Goal: Transaction & Acquisition: Purchase product/service

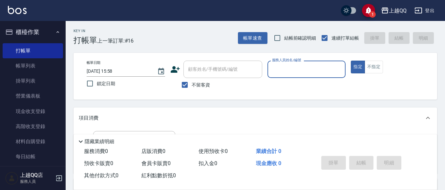
click at [194, 82] on span "不留客資" at bounding box center [201, 85] width 18 height 7
click at [192, 82] on input "不留客資" at bounding box center [185, 85] width 14 height 14
checkbox input "false"
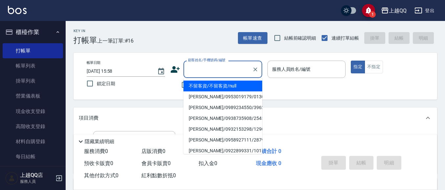
click at [205, 74] on input "顧客姓名/手機號碼/編號" at bounding box center [217, 69] width 63 height 11
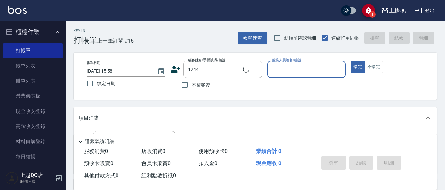
type input "[PERSON_NAME]/0926906715/1244"
type input "佩怡-3"
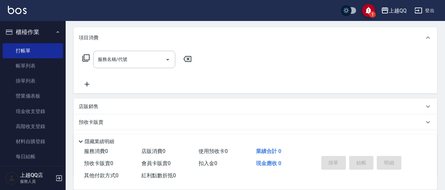
scroll to position [131, 0]
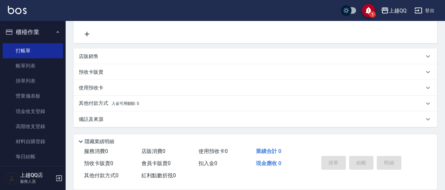
drag, startPoint x: 94, startPoint y: 74, endPoint x: 104, endPoint y: 78, distance: 10.7
click at [94, 75] on p "預收卡販賣" at bounding box center [91, 72] width 25 height 7
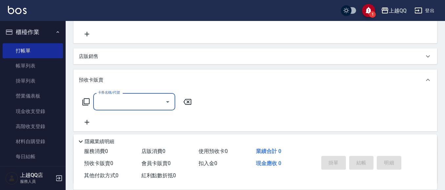
scroll to position [0, 0]
click at [85, 102] on icon at bounding box center [86, 102] width 8 height 8
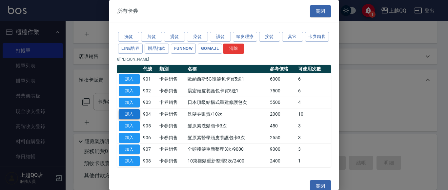
click at [134, 114] on button "加入" at bounding box center [129, 114] width 21 height 10
type input "洗髮券販賣/10次(904)"
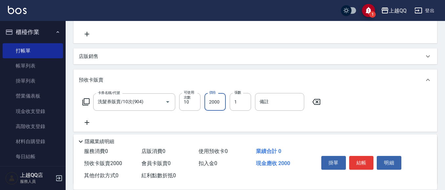
click at [222, 108] on input "2000" at bounding box center [214, 102] width 21 height 18
type input "2300"
click at [364, 157] on button "結帳" at bounding box center [361, 163] width 25 height 14
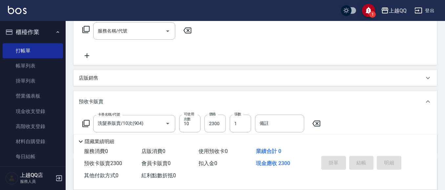
scroll to position [98, 0]
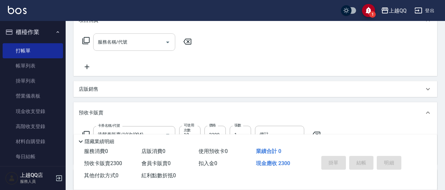
type input "[DATE] 16:58"
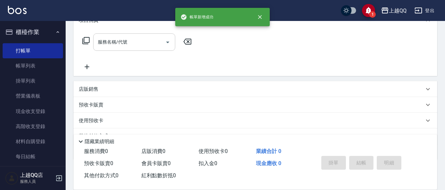
scroll to position [0, 0]
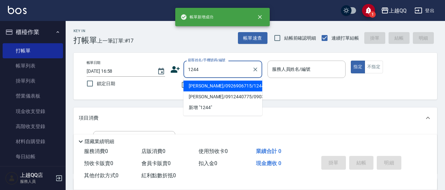
type input "[PERSON_NAME]/0926906715/1244"
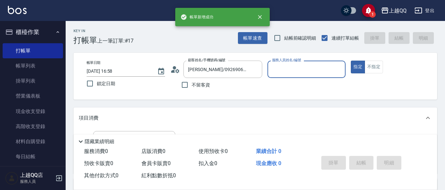
type input "佩怡-3"
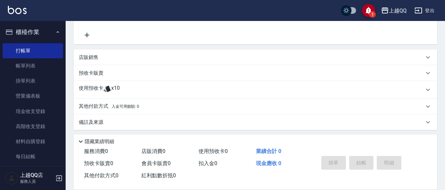
scroll to position [131, 0]
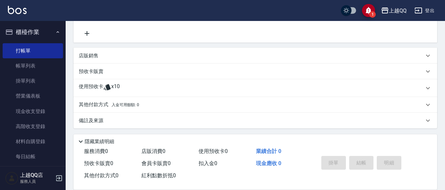
click at [106, 82] on div "使用預收卡 x10" at bounding box center [255, 88] width 364 height 18
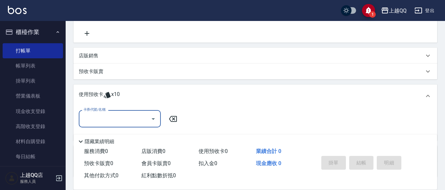
scroll to position [0, 0]
click at [116, 121] on input "卡券代號/名稱" at bounding box center [115, 118] width 66 height 11
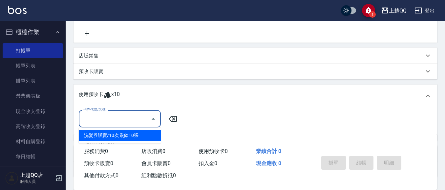
click at [137, 135] on div "洗髮券販賣/10次 剩餘10張" at bounding box center [120, 135] width 82 height 11
type input "洗髮券販賣/10次"
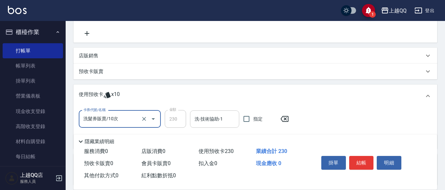
drag, startPoint x: 223, startPoint y: 118, endPoint x: 228, endPoint y: 119, distance: 4.3
click at [224, 119] on input "洗-技術協助-1" at bounding box center [214, 119] width 43 height 11
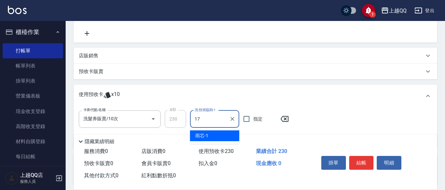
type input "心佑-17"
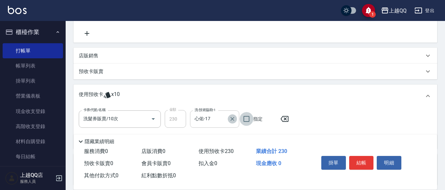
click at [232, 119] on icon "Clear" at bounding box center [232, 119] width 7 height 7
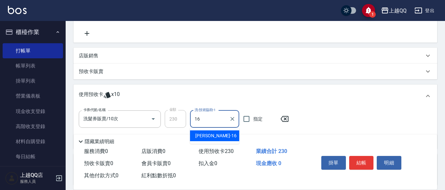
type input "[PERSON_NAME]-16"
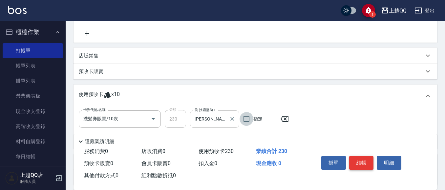
click at [368, 159] on button "結帳" at bounding box center [361, 163] width 25 height 14
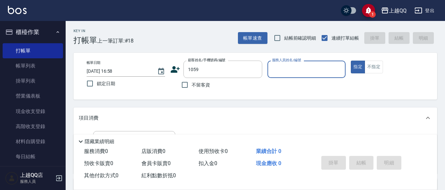
type input "[PERSON_NAME]/0952321345/1059"
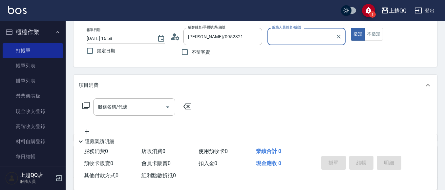
type input "佩怡-3"
click at [139, 109] on input "服務名稱/代號" at bounding box center [129, 106] width 66 height 11
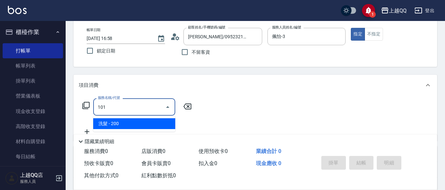
type input "洗髮(101)"
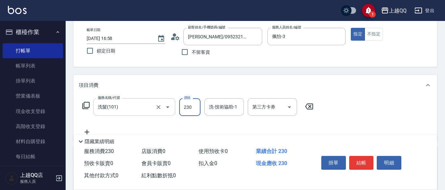
type input "230"
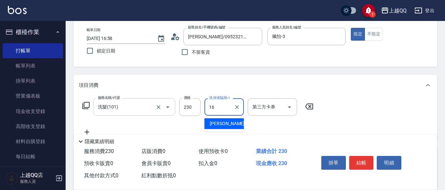
type input "[PERSON_NAME]-16"
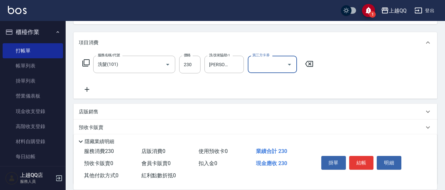
scroll to position [131, 0]
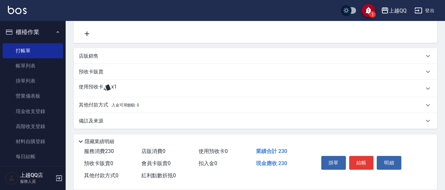
click at [89, 88] on p "使用預收卡" at bounding box center [91, 89] width 25 height 10
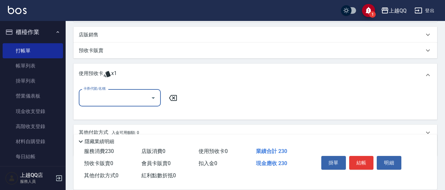
scroll to position [164, 0]
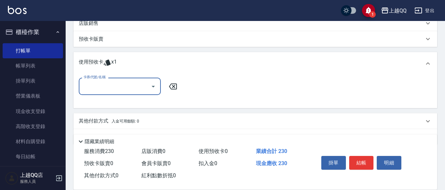
click at [144, 85] on input "卡券代號/名稱" at bounding box center [115, 86] width 66 height 11
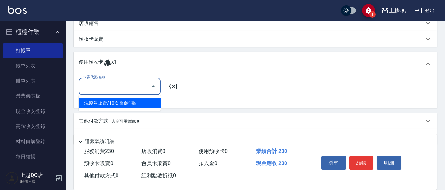
click at [143, 104] on div "洗髮券販賣/10次 剩餘1張" at bounding box center [120, 103] width 82 height 11
type input "洗髮券販賣/10次"
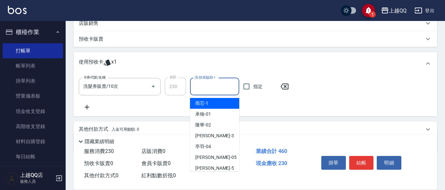
click at [214, 88] on input "洗-技術協助-1" at bounding box center [214, 86] width 43 height 11
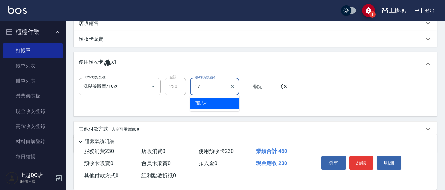
type input "心佑-17"
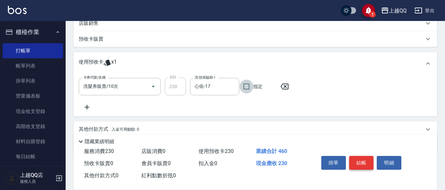
click at [365, 166] on button "結帳" at bounding box center [361, 163] width 25 height 14
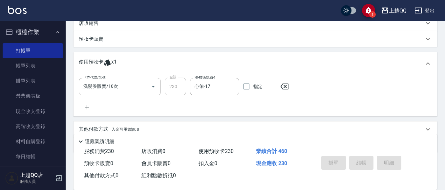
type input "[DATE] 16:59"
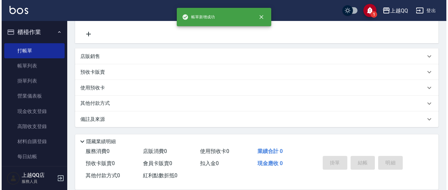
scroll to position [0, 0]
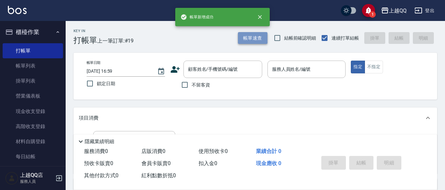
click at [245, 40] on button "帳單速查" at bounding box center [253, 38] width 30 height 12
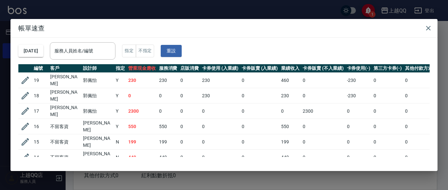
click at [79, 50] on div "服務人員姓名/編號 服務人員姓名/編號" at bounding box center [83, 50] width 66 height 17
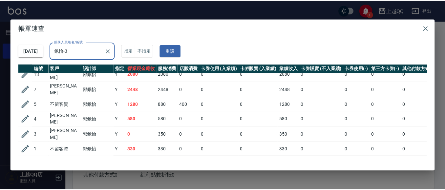
scroll to position [57, 0]
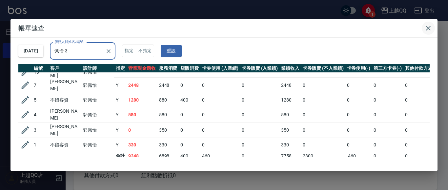
type input "佩怡-3"
click at [432, 29] on icon "button" at bounding box center [429, 28] width 8 height 8
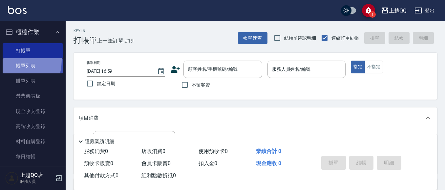
click at [6, 60] on link "帳單列表" at bounding box center [33, 65] width 60 height 15
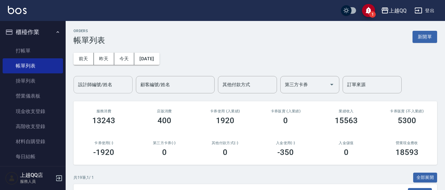
click at [88, 93] on div "設計師編號/姓名" at bounding box center [102, 84] width 59 height 17
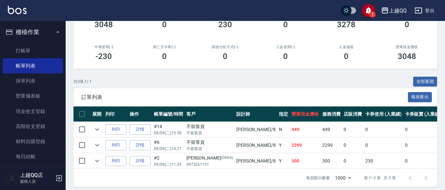
scroll to position [106, 0]
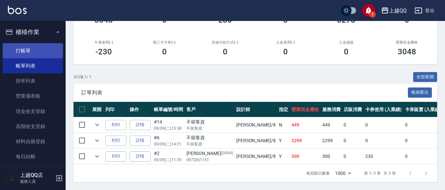
type input "[PERSON_NAME]-8"
click at [28, 54] on link "打帳單" at bounding box center [33, 50] width 60 height 15
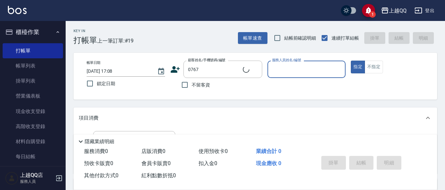
type input "[PERSON_NAME]/0989130467/0767"
type input "[PERSON_NAME]-8"
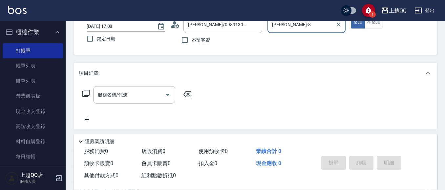
scroll to position [49, 0]
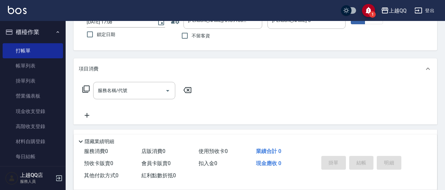
click at [86, 87] on icon at bounding box center [86, 89] width 8 height 8
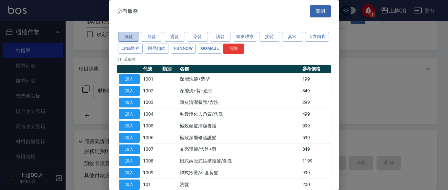
click at [127, 34] on button "洗髮" at bounding box center [128, 37] width 21 height 10
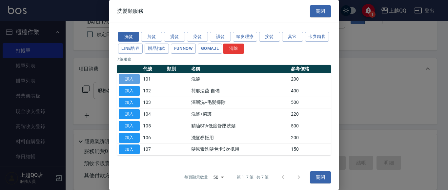
click at [134, 81] on button "加入" at bounding box center [129, 79] width 21 height 10
type input "洗髮(101)"
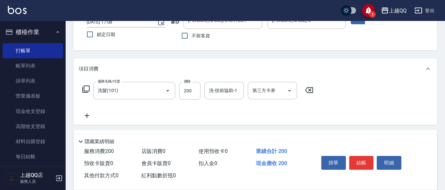
click at [86, 88] on icon at bounding box center [86, 89] width 8 height 8
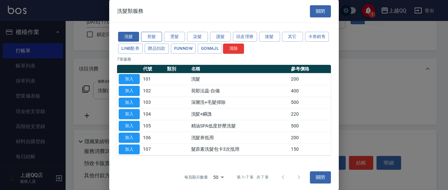
click at [145, 34] on button "剪髮" at bounding box center [151, 37] width 21 height 10
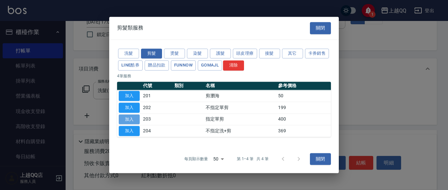
click at [126, 119] on button "加入" at bounding box center [129, 119] width 21 height 10
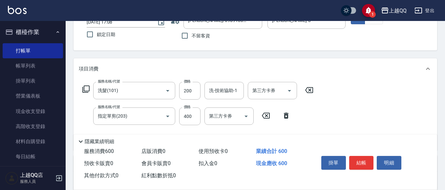
click at [287, 115] on icon at bounding box center [286, 116] width 5 height 6
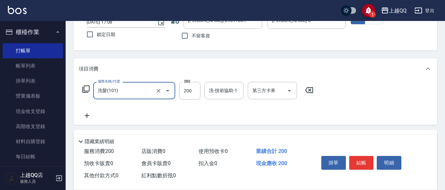
click at [87, 89] on icon at bounding box center [86, 89] width 8 height 8
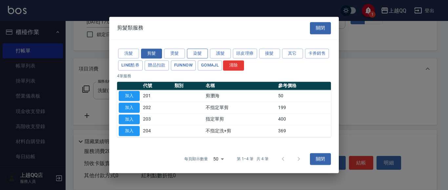
click at [205, 53] on button "染髮" at bounding box center [197, 54] width 21 height 10
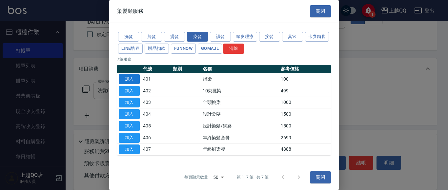
click at [125, 76] on button "加入" at bounding box center [129, 79] width 21 height 10
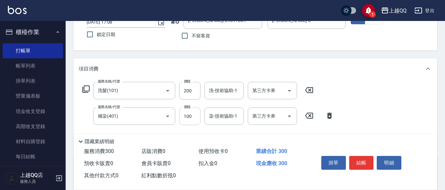
click at [188, 118] on input "100" at bounding box center [189, 117] width 21 height 18
type input "1099"
click at [220, 121] on input "染-技術協助-1" at bounding box center [223, 116] width 33 height 11
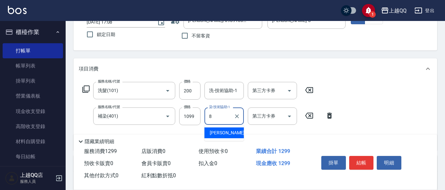
click at [222, 133] on span "[PERSON_NAME] -8" at bounding box center [229, 133] width 39 height 7
type input "[PERSON_NAME]-8"
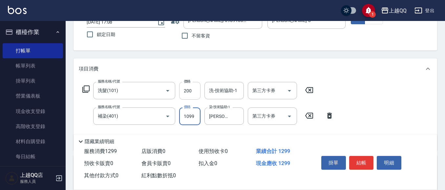
click at [193, 88] on input "200" at bounding box center [189, 91] width 21 height 18
click at [205, 87] on div "洗-技術協助-1" at bounding box center [223, 90] width 39 height 17
type input "330"
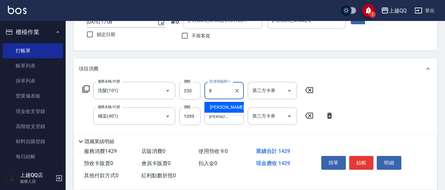
click at [222, 107] on span "[PERSON_NAME] -8" at bounding box center [229, 107] width 39 height 7
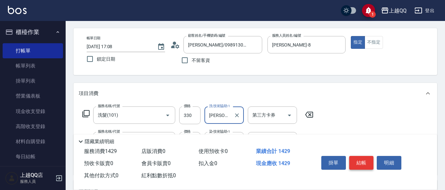
type input "[PERSON_NAME]-8"
click at [360, 157] on button "結帳" at bounding box center [361, 163] width 25 height 14
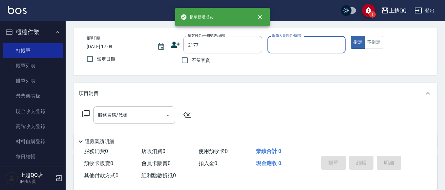
type input "[PERSON_NAME]/0987989581/2177"
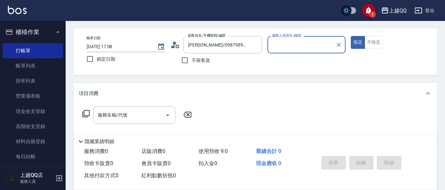
type input "[PERSON_NAME]-8"
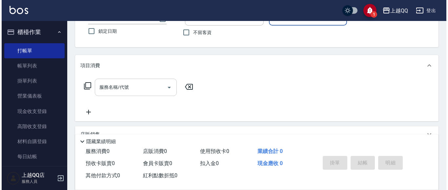
scroll to position [54, 0]
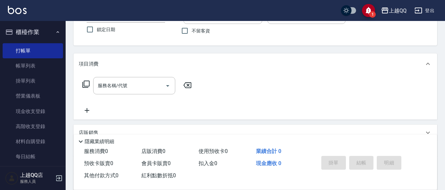
click at [89, 81] on icon at bounding box center [85, 84] width 7 height 7
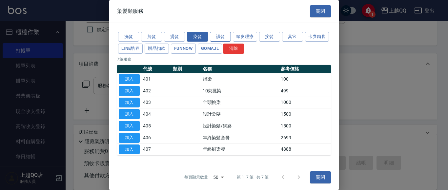
click at [218, 37] on button "護髮" at bounding box center [220, 37] width 21 height 10
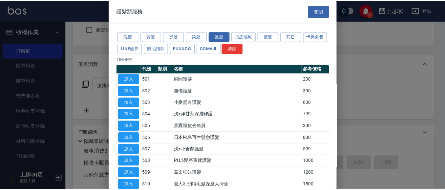
scroll to position [248, 0]
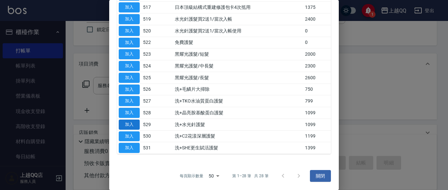
click at [129, 126] on button "加入" at bounding box center [129, 125] width 21 height 10
type input "洗+水光針護髮(529)"
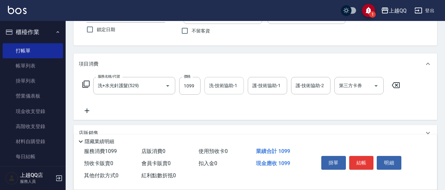
click at [219, 87] on input "洗-技術協助-1" at bounding box center [223, 85] width 33 height 11
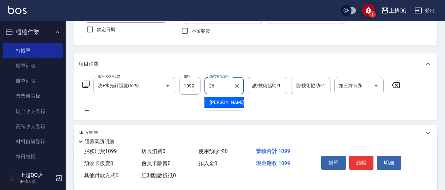
click at [229, 101] on span "[PERSON_NAME]-26" at bounding box center [230, 102] width 41 height 7
type input "[PERSON_NAME]-26"
click at [251, 87] on input "護-技術協助-1" at bounding box center [267, 85] width 33 height 11
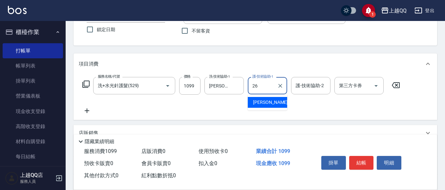
click at [269, 103] on span "[PERSON_NAME]-26" at bounding box center [273, 102] width 41 height 7
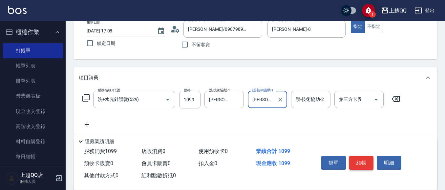
type input "[PERSON_NAME]-26"
click at [364, 161] on button "結帳" at bounding box center [361, 163] width 25 height 14
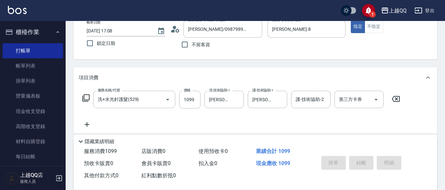
type input "[DATE] 17:09"
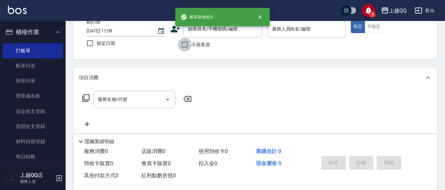
click at [183, 45] on input "不留客資" at bounding box center [185, 45] width 14 height 14
checkbox input "true"
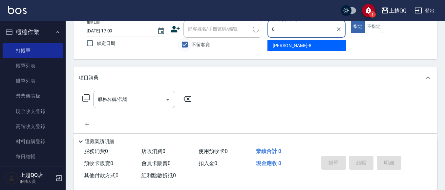
type input "[PERSON_NAME]-8"
type button "true"
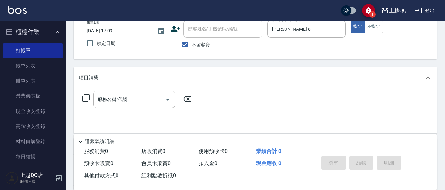
click at [87, 98] on icon at bounding box center [86, 98] width 8 height 8
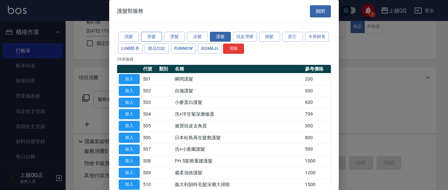
click at [153, 36] on button "剪髮" at bounding box center [151, 37] width 21 height 10
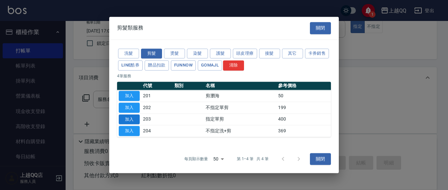
click at [123, 119] on button "加入" at bounding box center [129, 119] width 21 height 10
type input "指定單剪(203)"
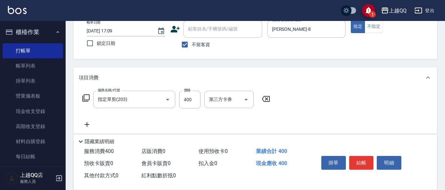
click at [200, 99] on div "服務名稱/代號 指定單剪(203) 服務名稱/代號 價格 400 價格 第三方卡券 第三方卡券" at bounding box center [176, 100] width 195 height 18
click at [198, 99] on input "400" at bounding box center [189, 100] width 21 height 18
type input "300"
click at [365, 160] on button "結帳" at bounding box center [361, 163] width 25 height 14
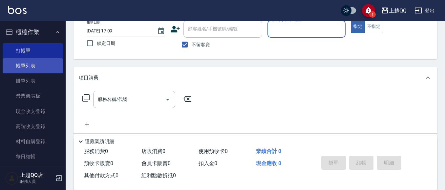
click at [15, 65] on link "帳單列表" at bounding box center [33, 65] width 60 height 15
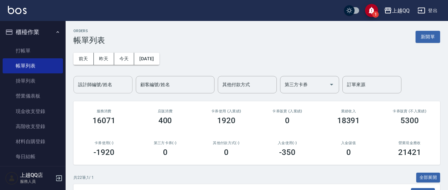
click at [92, 81] on div "設計師編號/姓名 設計師編號/姓名" at bounding box center [102, 84] width 59 height 17
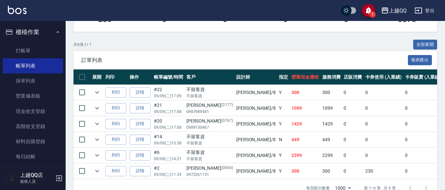
scroll to position [154, 0]
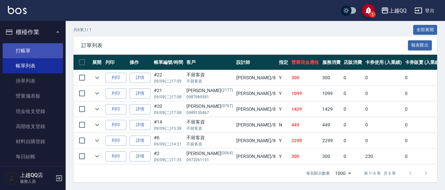
type input "[PERSON_NAME]-8"
click at [22, 51] on link "打帳單" at bounding box center [33, 50] width 60 height 15
